Goal: Information Seeking & Learning: Learn about a topic

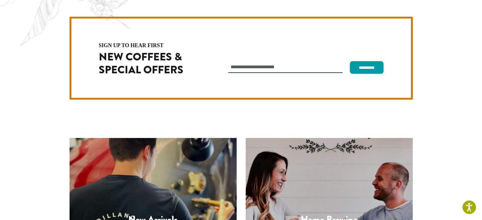
scroll to position [1701, 0]
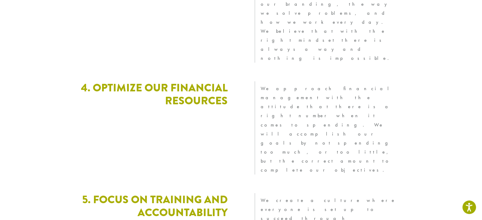
scroll to position [1691, 0]
